Goal: Task Accomplishment & Management: Use online tool/utility

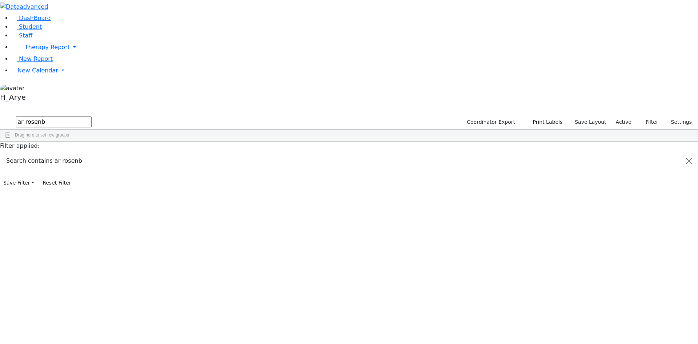
drag, startPoint x: 153, startPoint y: 27, endPoint x: -83, endPoint y: 53, distance: 237.8
click at [0, 53] on html "Printing Please wait. Remaining time 10 seconds. Print Schedule Options Show Bi…" at bounding box center [349, 94] width 698 height 188
type input "pin rot"
click at [619, 116] on label "Active" at bounding box center [624, 121] width 22 height 11
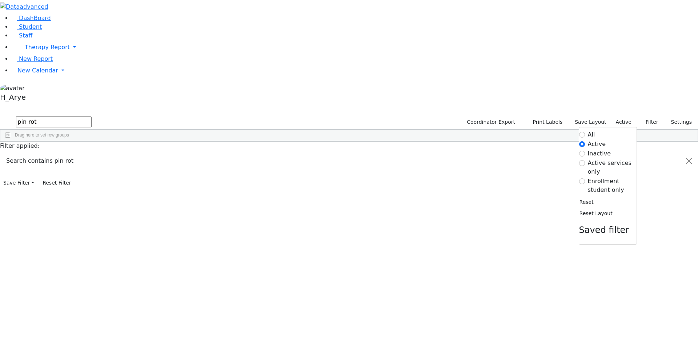
click at [588, 130] on label "All" at bounding box center [591, 134] width 7 height 9
click at [585, 132] on input "All" at bounding box center [582, 135] width 6 height 6
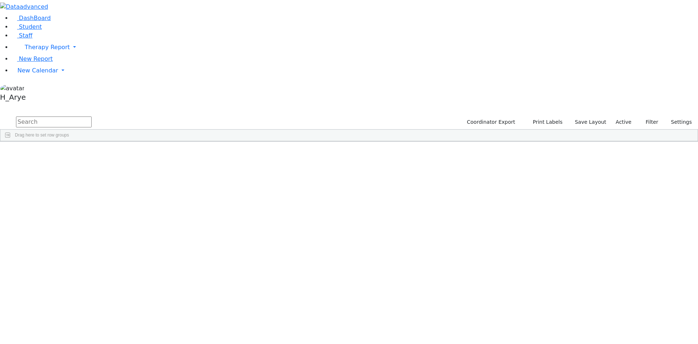
click at [92, 116] on input "text" at bounding box center [54, 121] width 76 height 11
type input "pin rot"
drag, startPoint x: 647, startPoint y: 21, endPoint x: 641, endPoint y: 25, distance: 7.7
click at [647, 115] on div "Coordinator Export Print Labels Save Layout Active Filter All Active Inactive A…" at bounding box center [578, 122] width 239 height 14
click at [627, 116] on label "Active" at bounding box center [624, 121] width 22 height 11
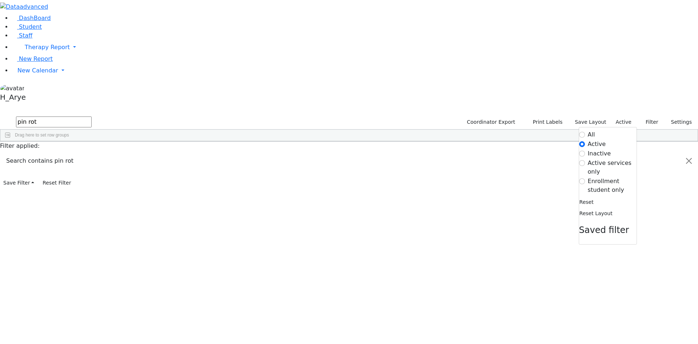
click at [590, 130] on label "All" at bounding box center [591, 134] width 7 height 9
click at [585, 132] on input "All" at bounding box center [582, 135] width 6 height 6
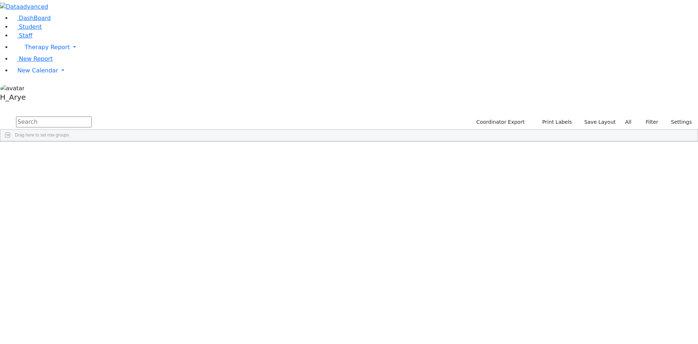
click at [92, 116] on input "text" at bounding box center [54, 121] width 76 height 11
click at [73, 153] on div "ו" at bounding box center [66, 158] width 14 height 10
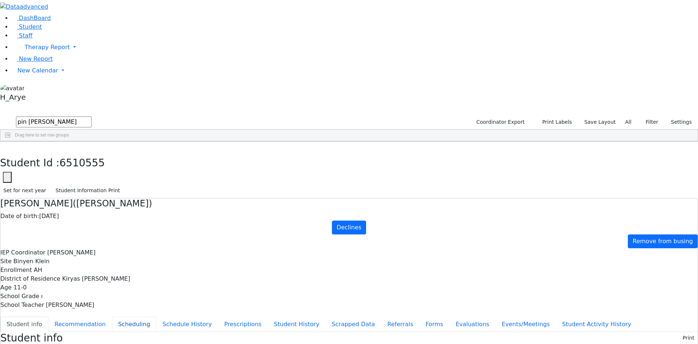
click at [156, 316] on button "Scheduling" at bounding box center [134, 323] width 44 height 15
click at [7, 147] on icon "button" at bounding box center [5, 149] width 4 height 4
drag, startPoint x: 130, startPoint y: 26, endPoint x: 40, endPoint y: 27, distance: 90.6
click at [40, 27] on div "DashBoard Student Staff Therapy Report Student Old Calendar Report H_Arye" at bounding box center [349, 209] width 698 height 419
type input "shi wied"
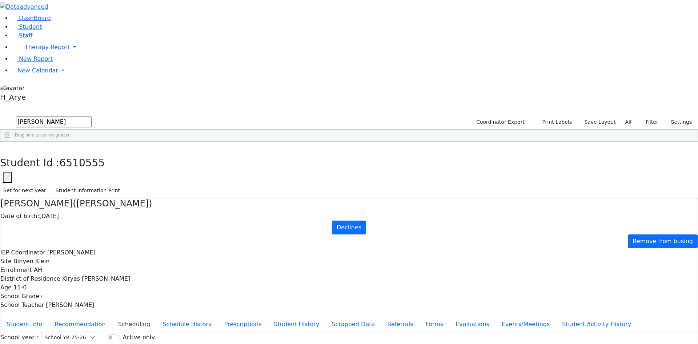
click at [112, 224] on div "Shia" at bounding box center [93, 229] width 37 height 10
click at [100, 332] on select "Select School YR Summer YR 25 School YR 25-26 Summer YR 25 School YR 24-25 Summ…" at bounding box center [70, 337] width 59 height 11
click at [112, 316] on button "Recommendation" at bounding box center [80, 323] width 64 height 15
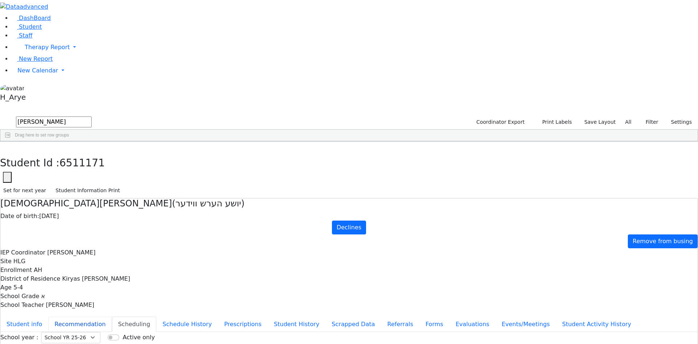
checkbox input "true"
click at [156, 316] on button "Scheduling" at bounding box center [134, 323] width 44 height 15
click at [26, 74] on span "New Calendar" at bounding box center [37, 70] width 41 height 7
click at [36, 88] on span "Calendar" at bounding box center [29, 84] width 26 height 7
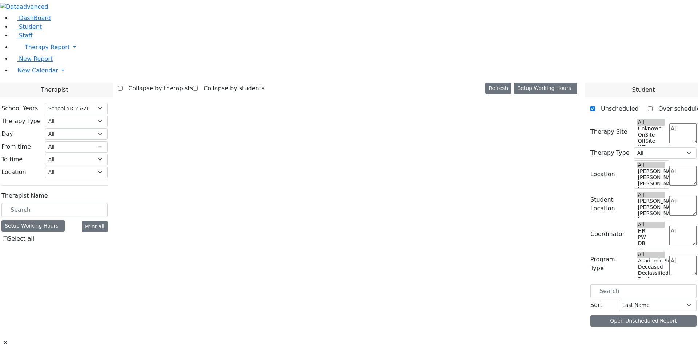
select select "212"
click at [108, 203] on input "text" at bounding box center [54, 210] width 106 height 14
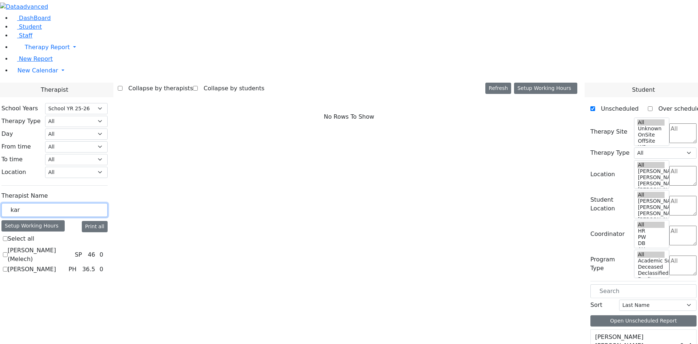
type input "kar"
click at [72, 246] on label "[PERSON_NAME] (Melech)" at bounding box center [40, 254] width 64 height 17
click at [8, 252] on input "[PERSON_NAME] (Melech)" at bounding box center [5, 254] width 5 height 5
checkbox input "true"
select select "3"
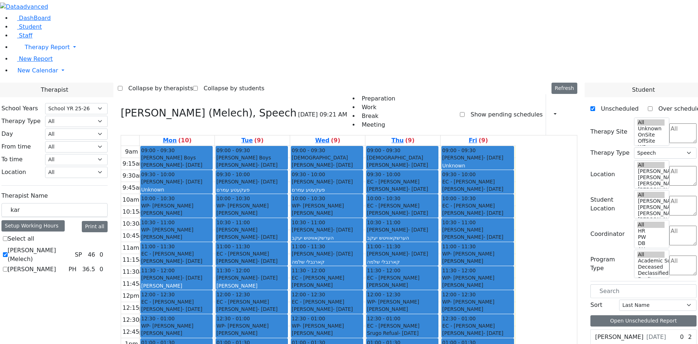
click at [485, 109] on label "Show pending schedules" at bounding box center [504, 115] width 78 height 12
click at [465, 112] on input "Show pending schedules" at bounding box center [462, 114] width 5 height 5
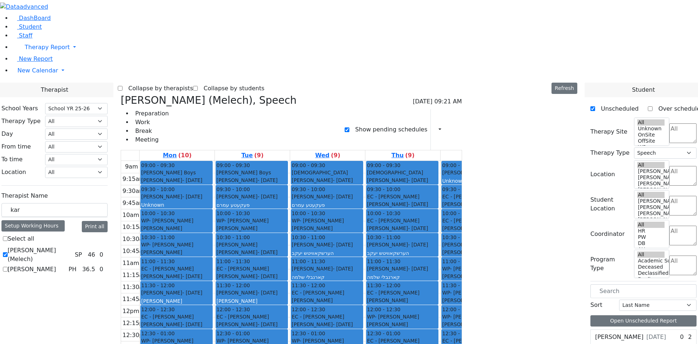
click at [427, 124] on label "Show pending schedules" at bounding box center [389, 130] width 78 height 12
click at [350, 127] on input "Show pending schedules" at bounding box center [347, 129] width 5 height 5
checkbox input "false"
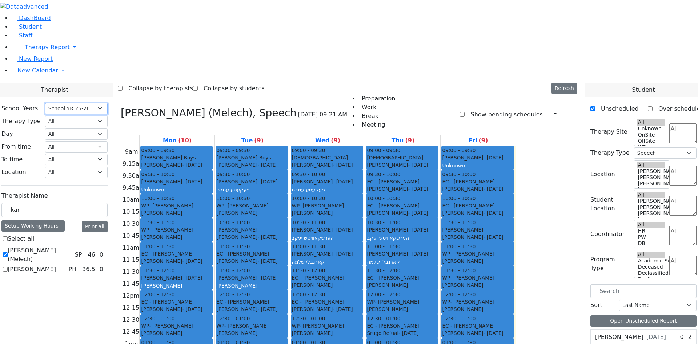
click at [108, 103] on select "Select School YR Summer YR 25 School YR 25-26 Summer YR 25 School YR 24-25 Summ…" at bounding box center [76, 108] width 63 height 11
drag, startPoint x: 254, startPoint y: 53, endPoint x: 531, endPoint y: 319, distance: 384.3
click at [516, 319] on tr "09:00 - 09:30 [PERSON_NAME] Boys [PERSON_NAME] - [DATE] אשכנזי [PERSON_NAME] בע…" at bounding box center [318, 290] width 395 height 288
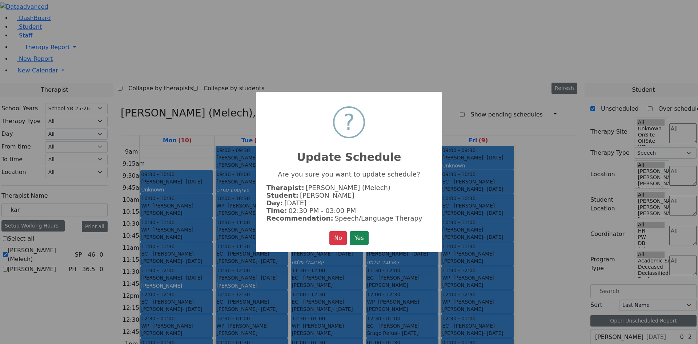
click at [350, 231] on button "Yes" at bounding box center [359, 238] width 19 height 14
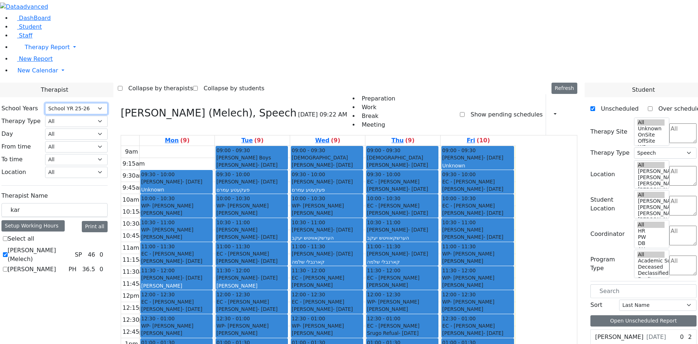
click at [290, 327] on div "09:00 - 09:30 [PERSON_NAME] Boys [PERSON_NAME] - [DATE] אשכנזי [PERSON_NAME] בע…" at bounding box center [252, 290] width 75 height 288
click at [460, 295] on div "9am 9:15am 9:30am 9:45am 10am 10:15am 10:30am 10:45am 11am 11:15am 11:30am 11:4…" at bounding box center [318, 290] width 395 height 288
drag, startPoint x: 564, startPoint y: 324, endPoint x: 268, endPoint y: 59, distance: 397.2
click at [268, 146] on tr "09:30 - 10:00 [PERSON_NAME] - [DATE] Unknown 10:00 - 10:30 WP- [PERSON_NAME] [P…" at bounding box center [318, 290] width 395 height 288
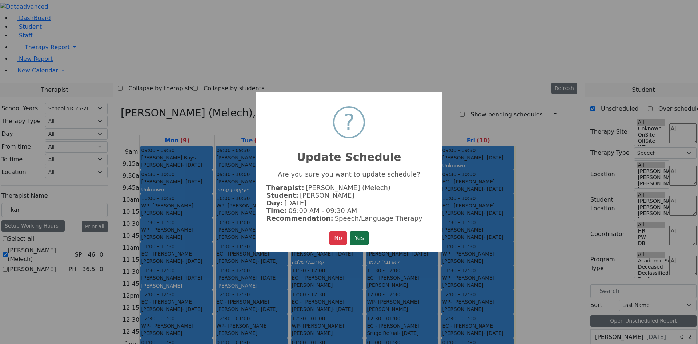
click at [369, 238] on button "Yes" at bounding box center [359, 238] width 19 height 14
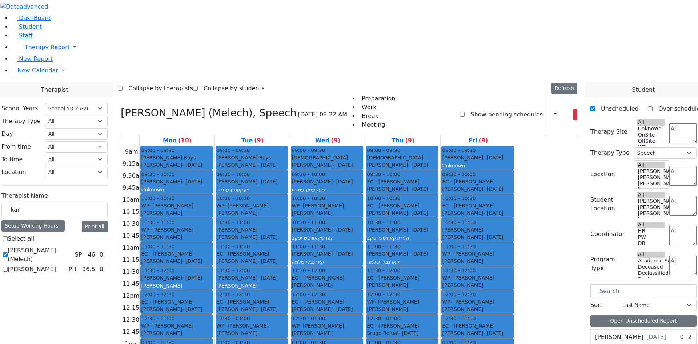
click at [575, 111] on icon at bounding box center [575, 114] width 0 height 7
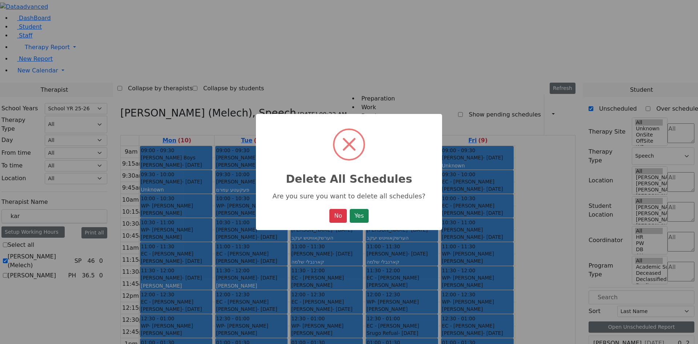
drag, startPoint x: 358, startPoint y: 281, endPoint x: 342, endPoint y: 291, distance: 19.6
click at [342, 291] on div "× Delete All Schedules Are you sure you want to delete all schedules? No No Yes" at bounding box center [349, 172] width 698 height 344
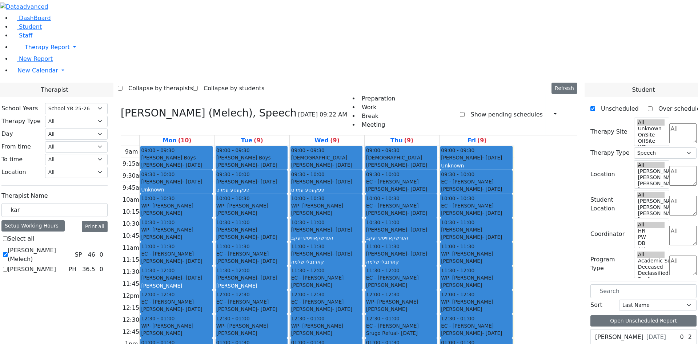
click at [72, 246] on label "[PERSON_NAME] (Melech)" at bounding box center [40, 254] width 64 height 17
click at [8, 252] on input "[PERSON_NAME] (Melech)" at bounding box center [5, 254] width 5 height 5
checkbox input "false"
select select
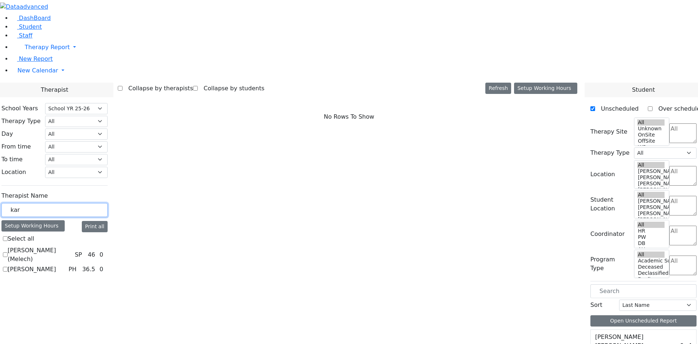
drag, startPoint x: 124, startPoint y: 127, endPoint x: 0, endPoint y: 129, distance: 123.7
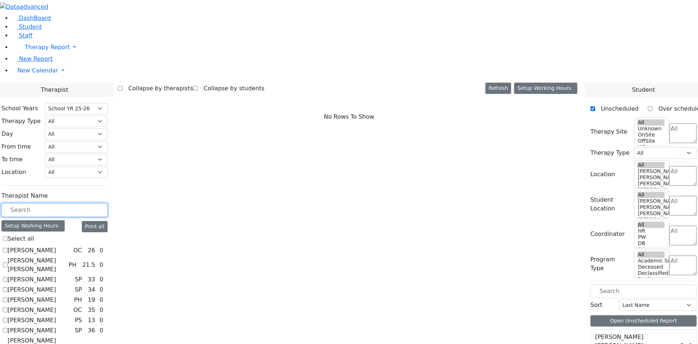
scroll to position [669, 0]
checkbox input "true"
select select "1"
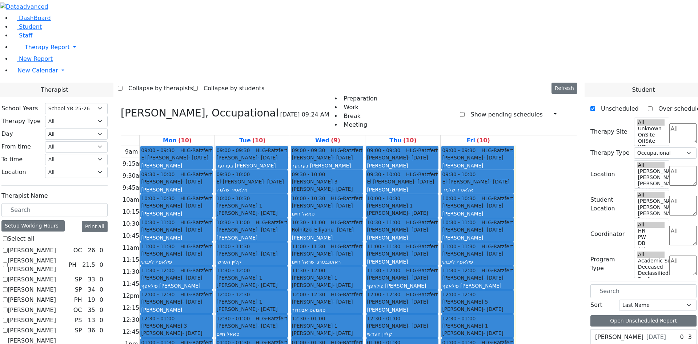
click at [411, 288] on div "9am 9:15am 9:30am 9:45am 10am 10:15am 10:30am 10:45am 11am 11:15am 11:30am 11:4…" at bounding box center [318, 290] width 395 height 288
checkbox input "false"
select select
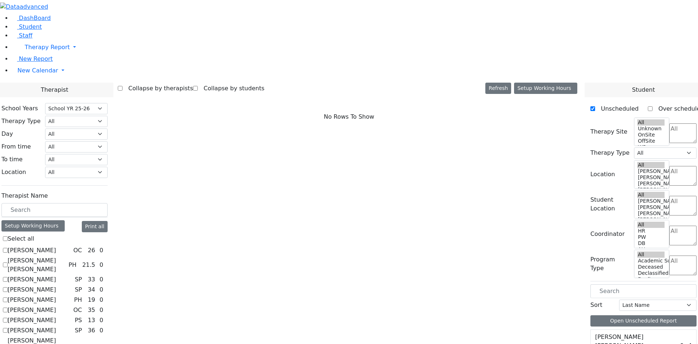
scroll to position [255, 0]
checkbox input "true"
select select "3"
